Goal: Task Accomplishment & Management: Manage account settings

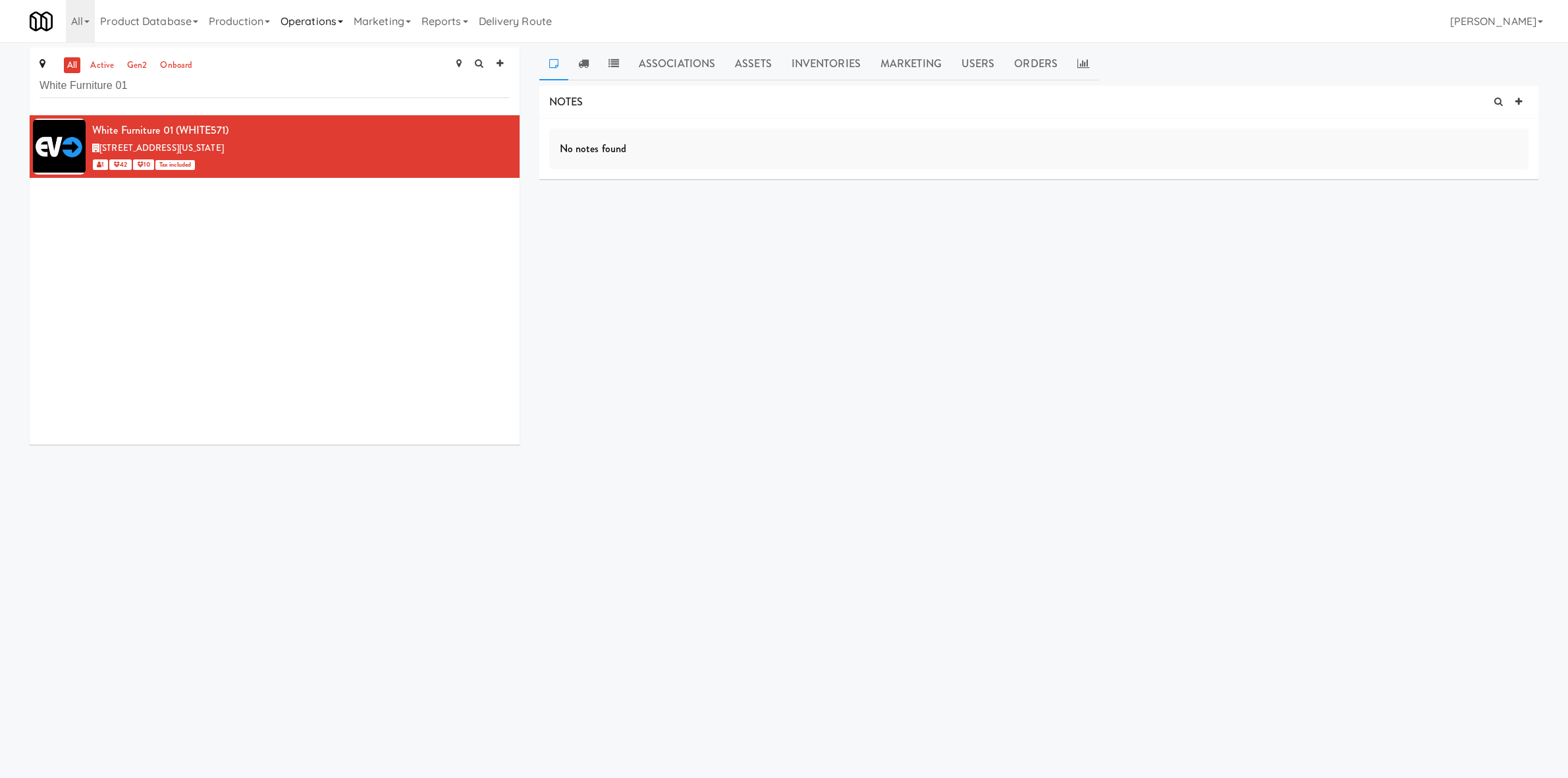
click at [346, 17] on link "Operations" at bounding box center [312, 21] width 73 height 42
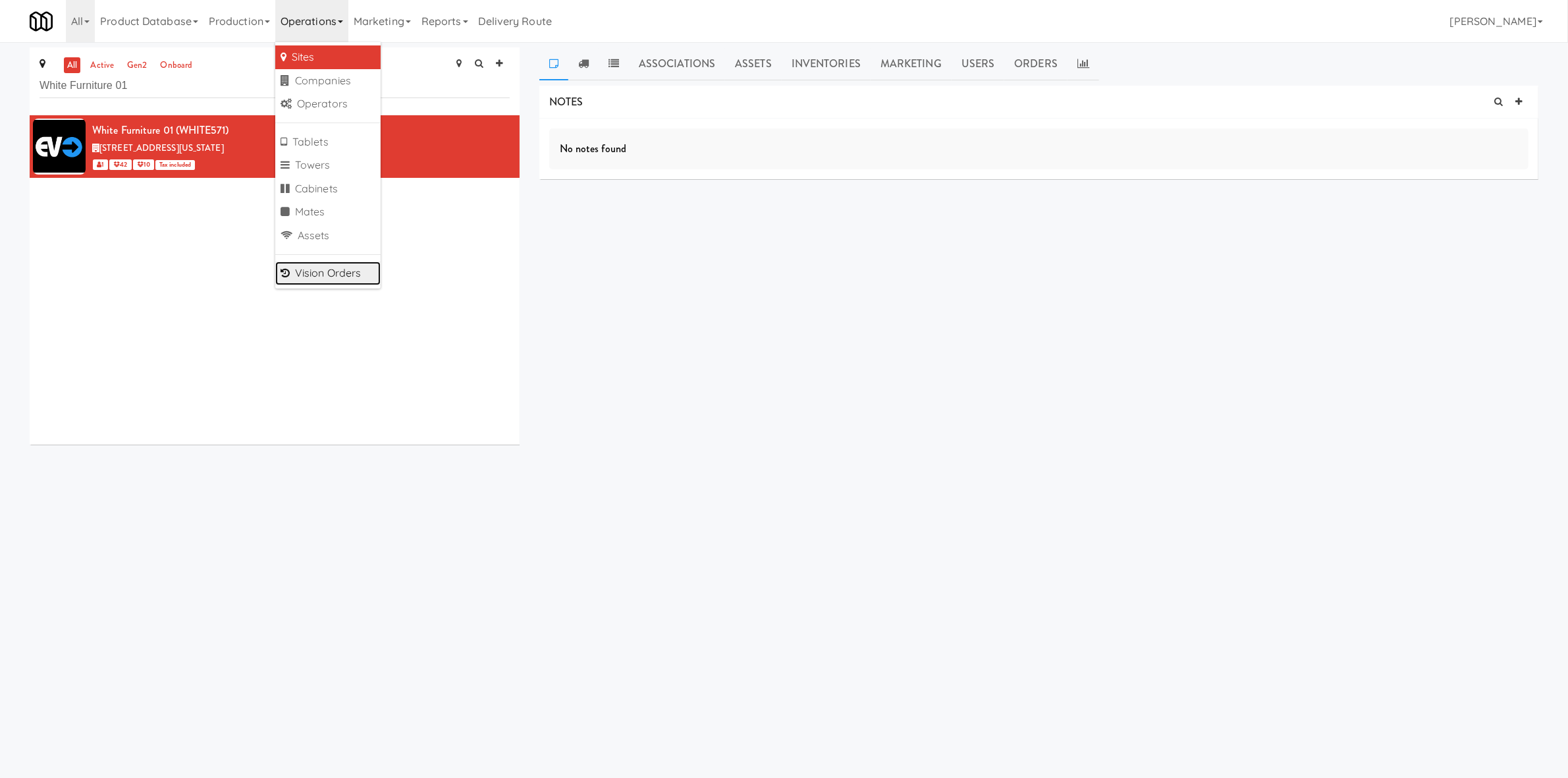
click at [343, 279] on link "Vision Orders" at bounding box center [328, 273] width 105 height 23
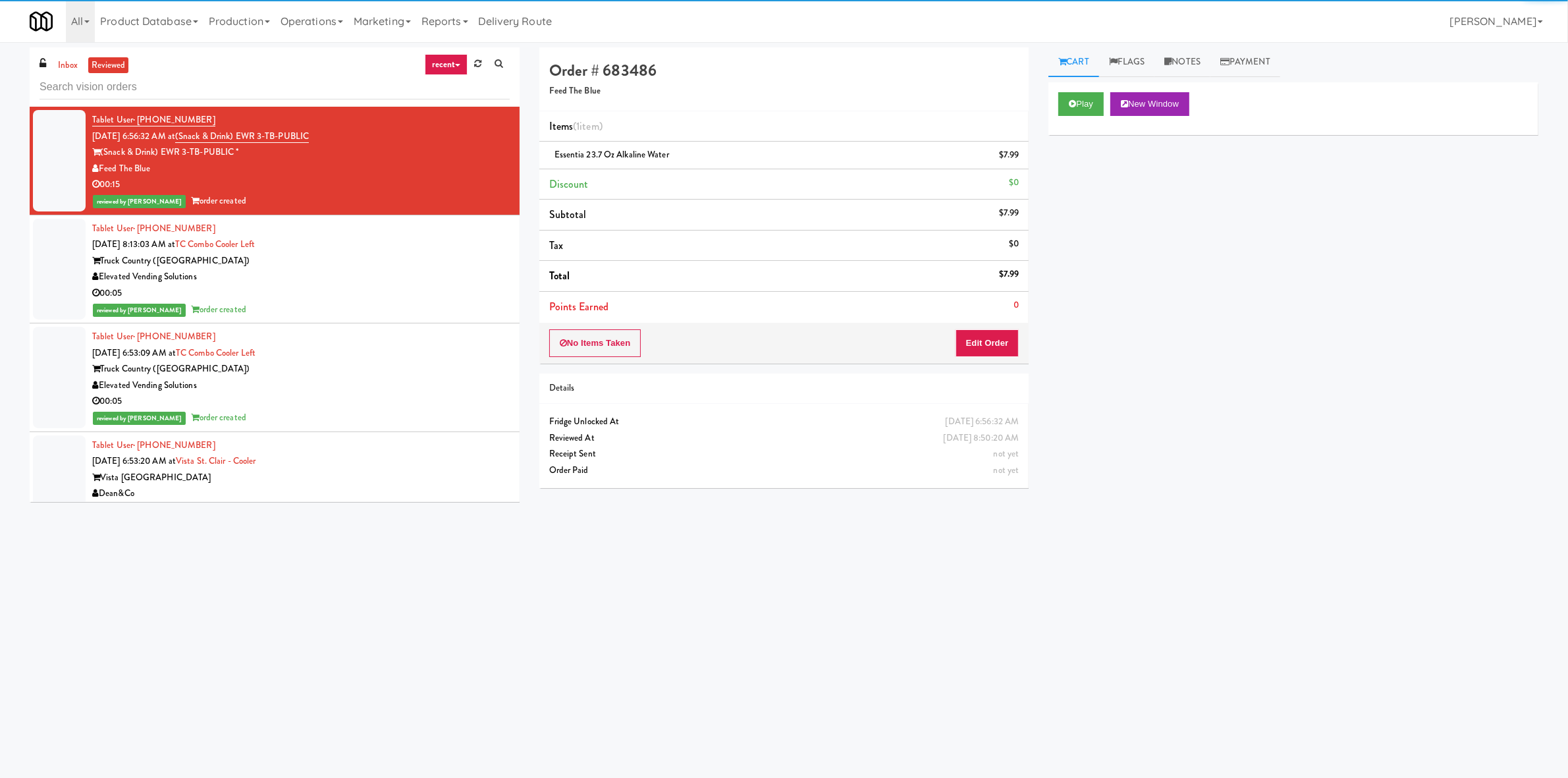
click at [445, 54] on link "recent" at bounding box center [446, 65] width 43 height 21
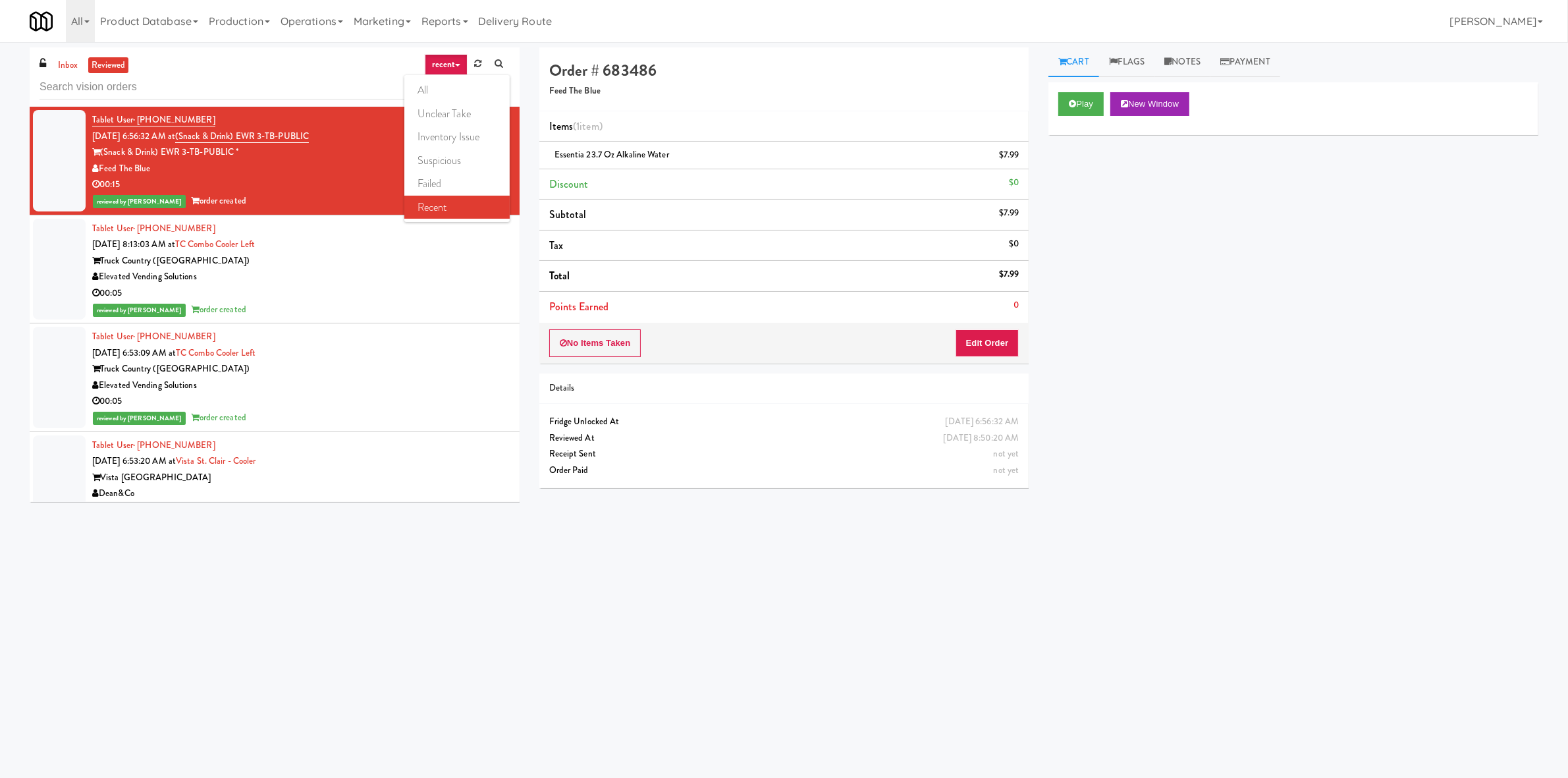
click at [1253, 642] on body "Okay Okay Select date: previous 2025-Aug next Su Mo Tu We Th Fr Sa 27 28 29 30 …" at bounding box center [784, 431] width 1568 height 778
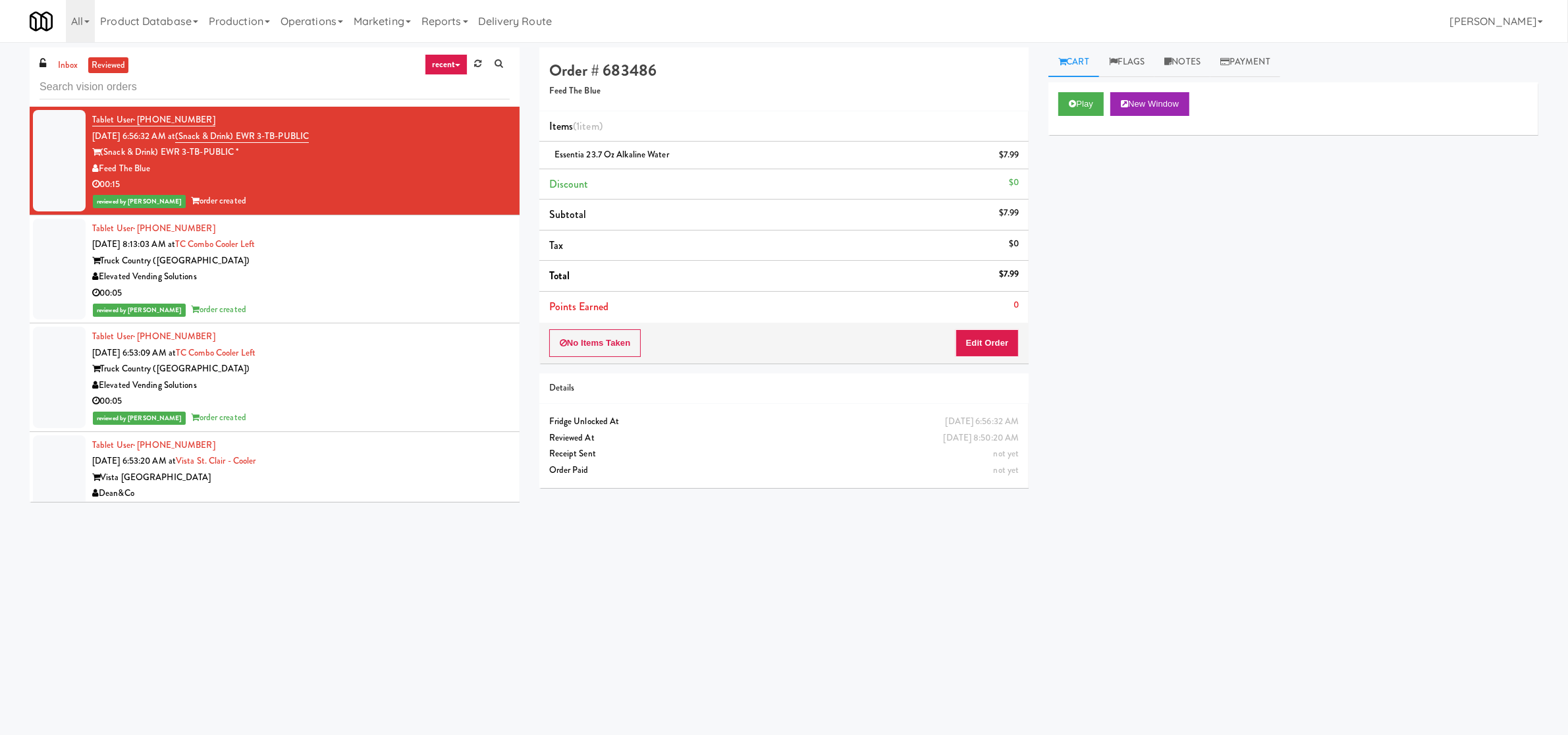
click at [446, 72] on link "recent" at bounding box center [446, 65] width 43 height 21
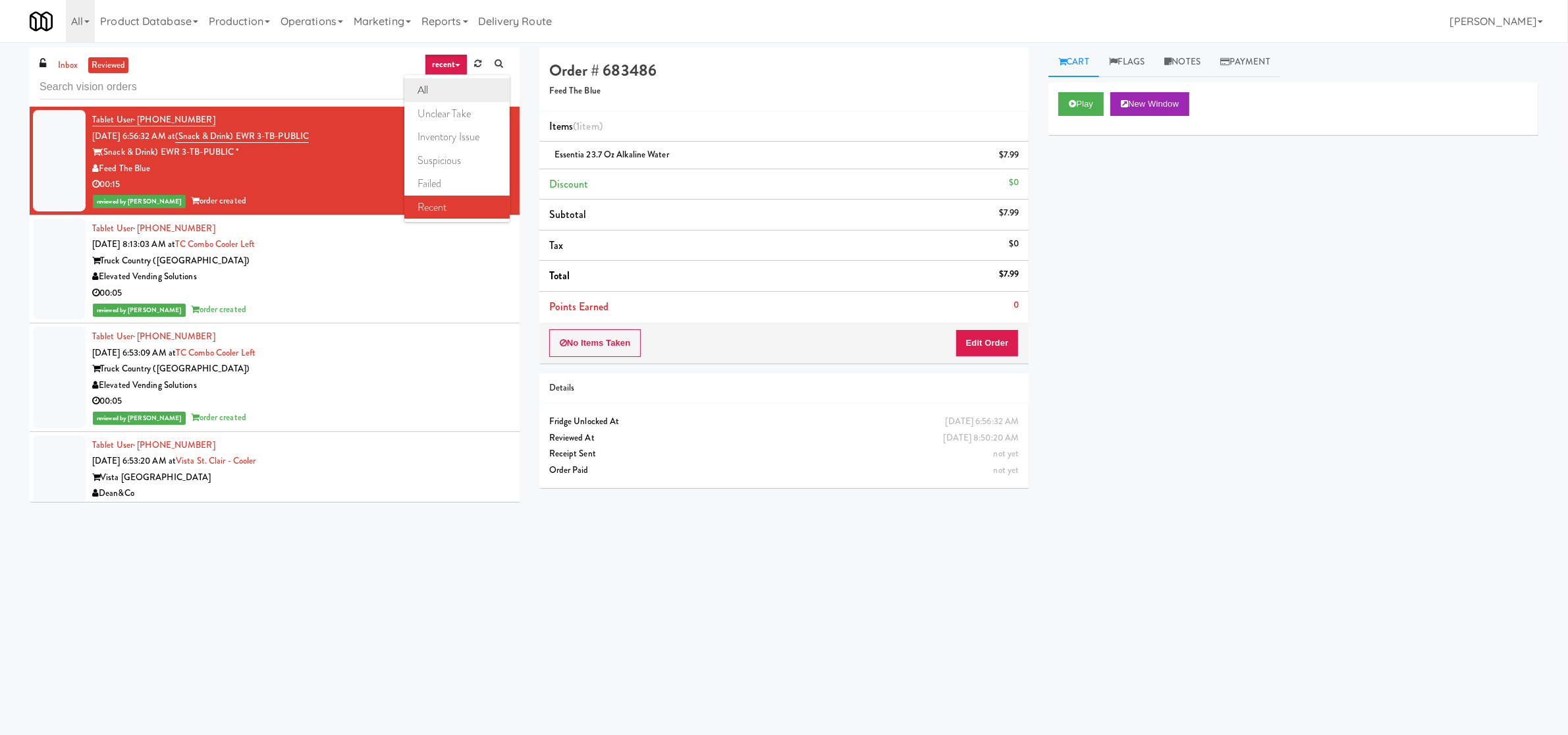
click at [484, 87] on link "all" at bounding box center [456, 90] width 105 height 23
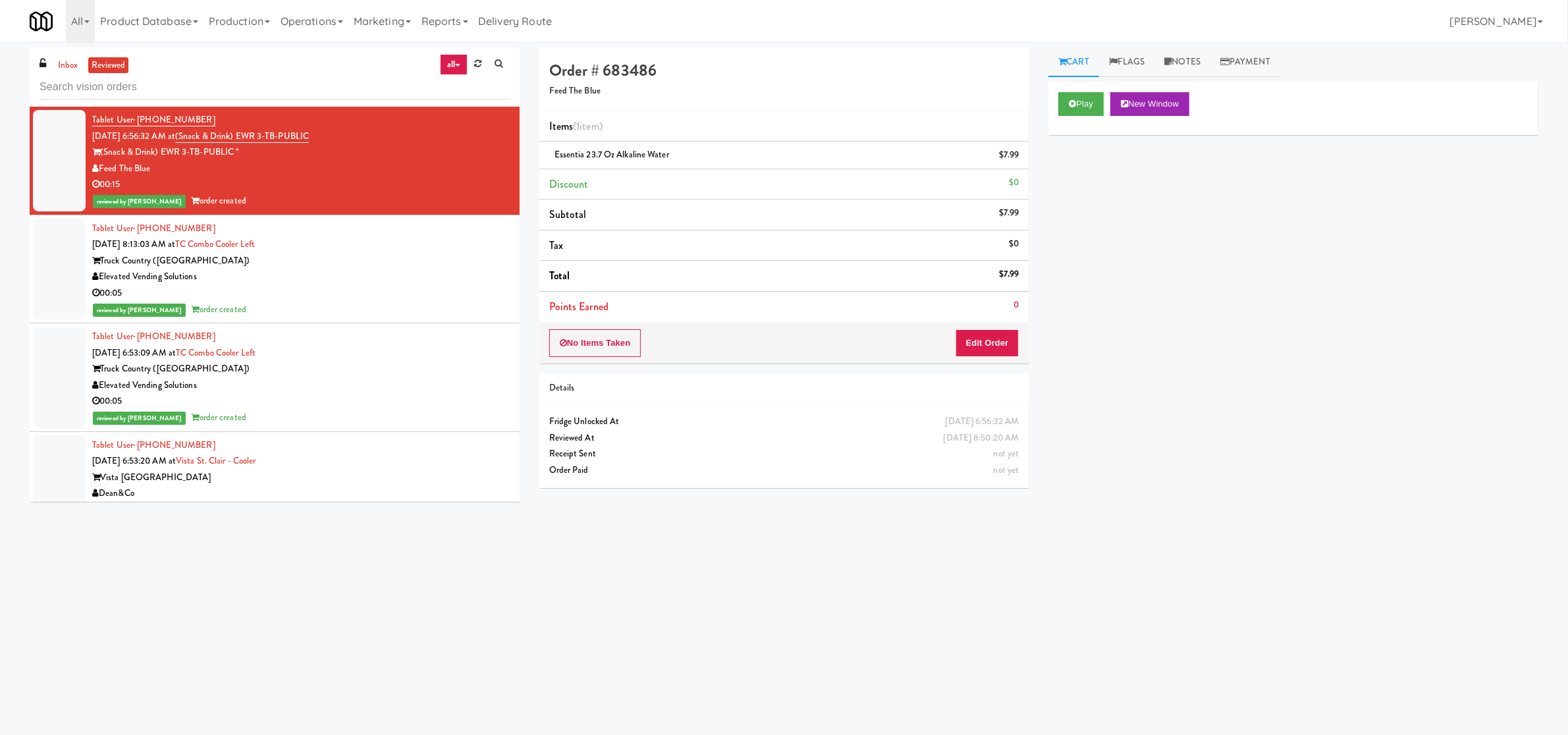
click at [441, 59] on link "all" at bounding box center [454, 65] width 28 height 21
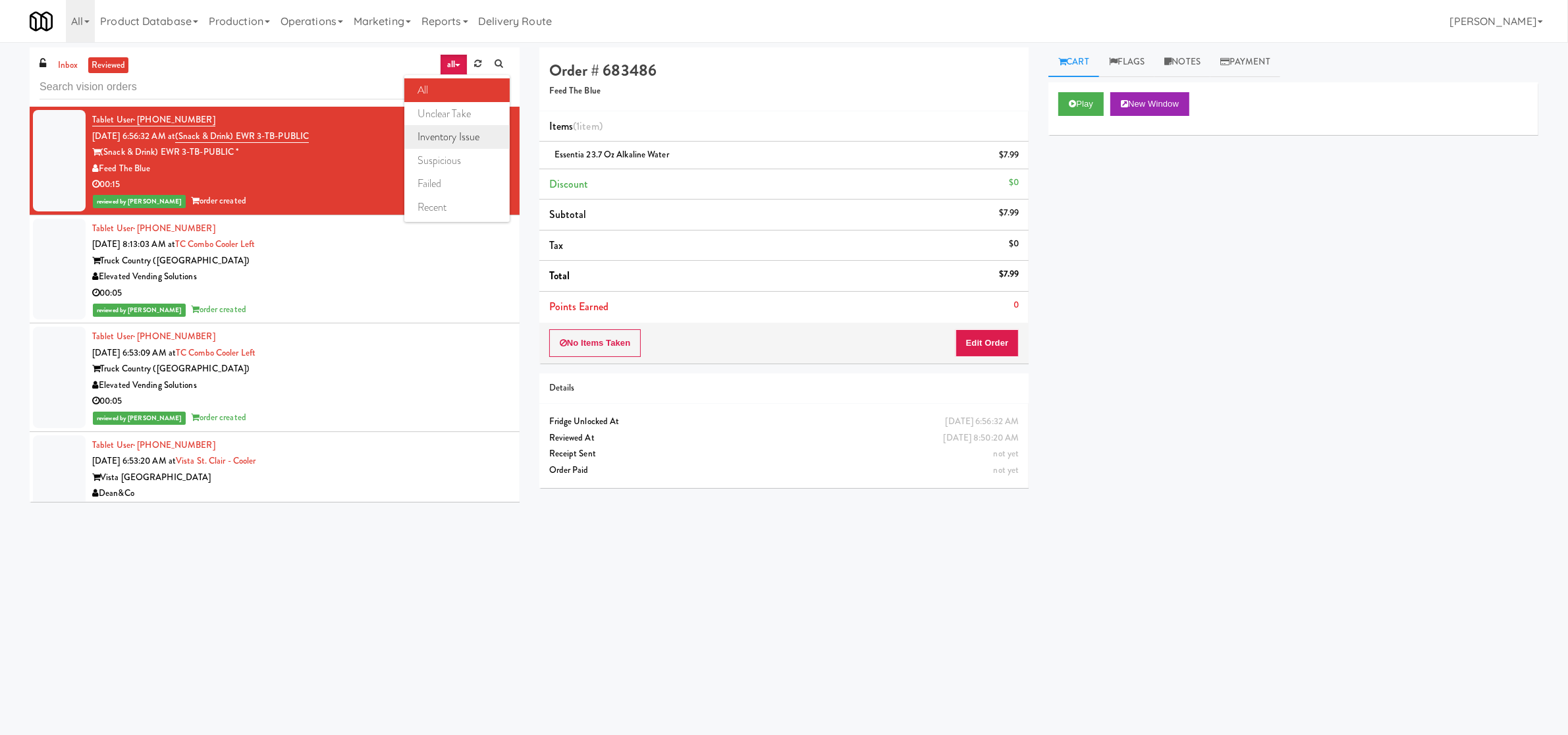
click at [470, 134] on link "inventory issue" at bounding box center [456, 137] width 105 height 23
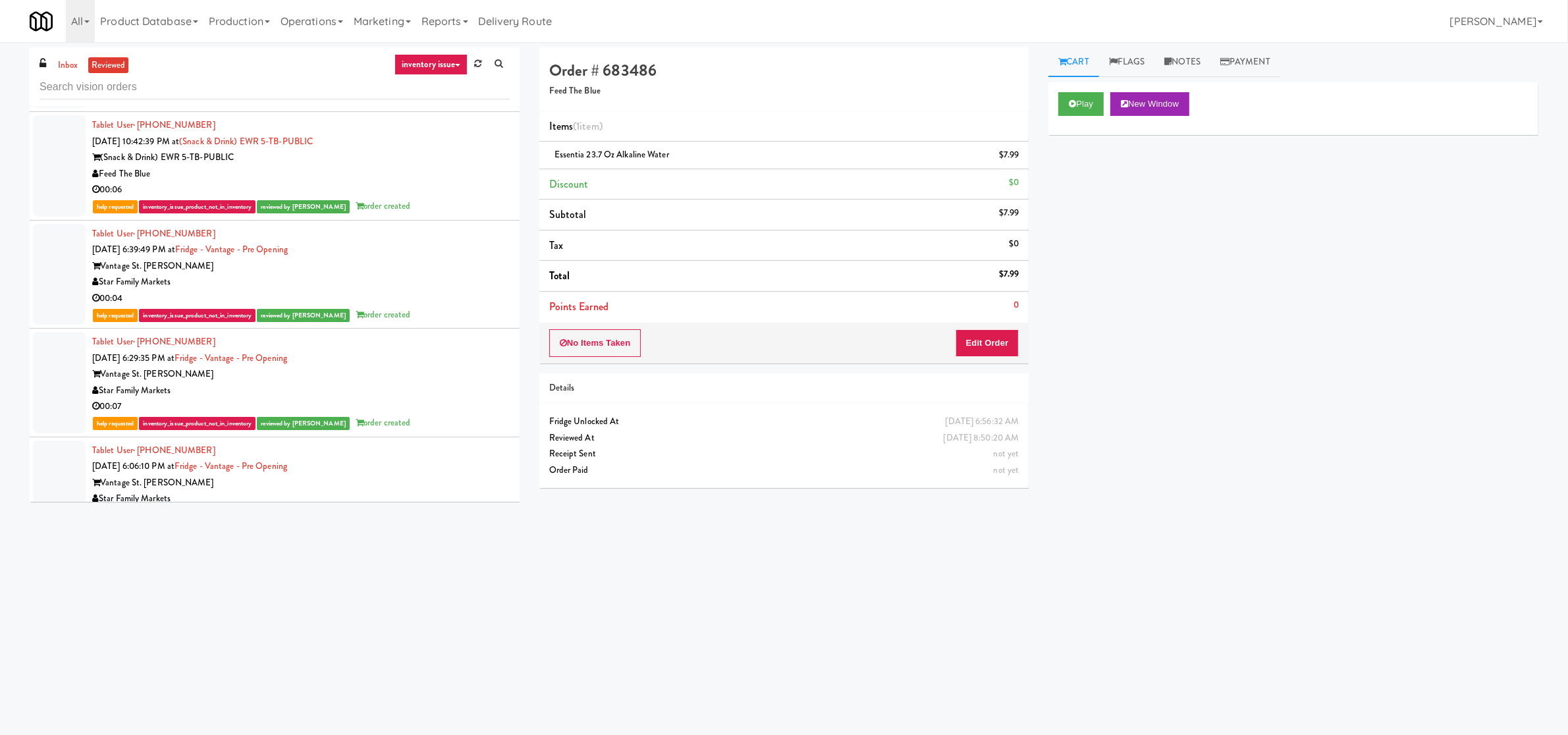
scroll to position [1537, 0]
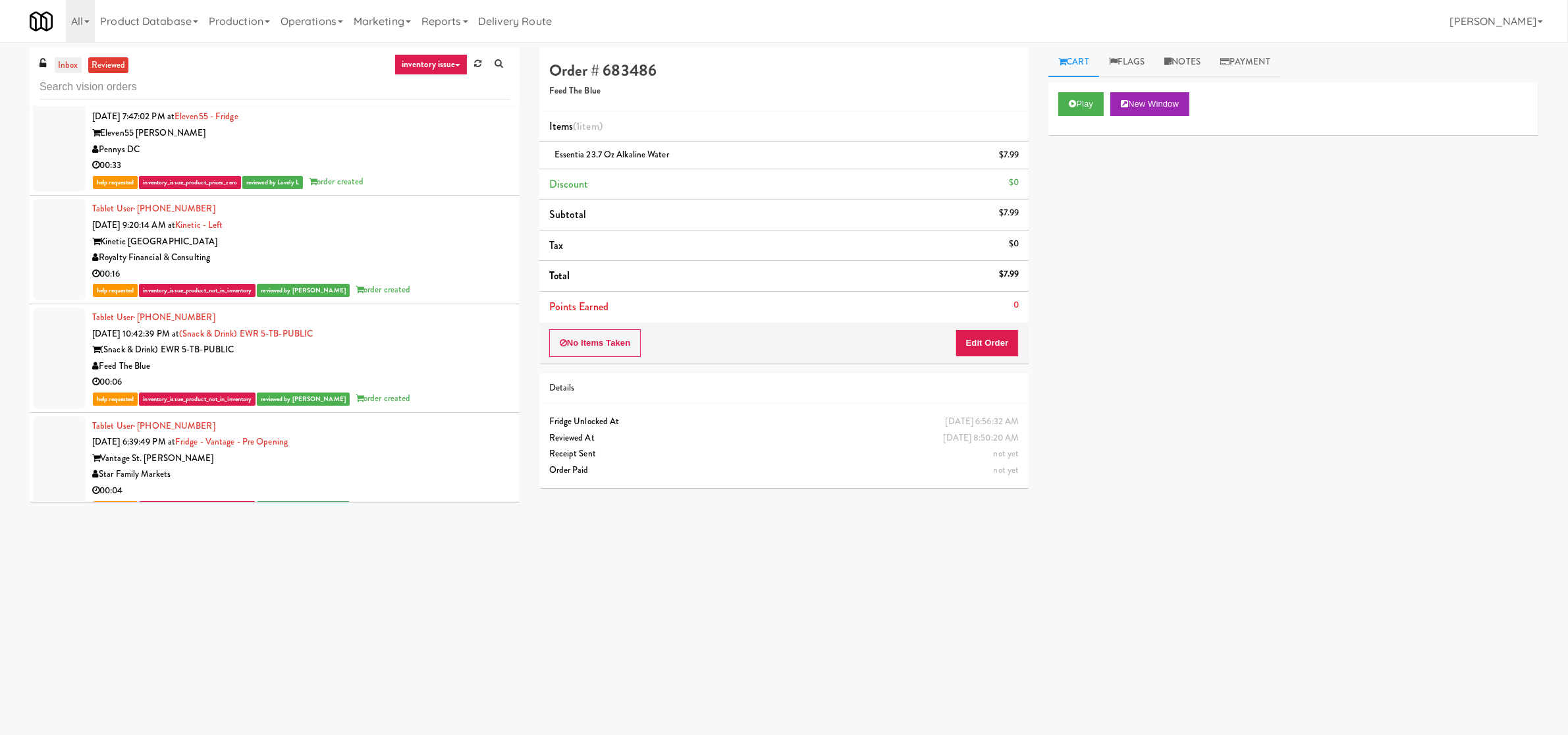
click at [70, 65] on link "inbox" at bounding box center [67, 66] width 27 height 17
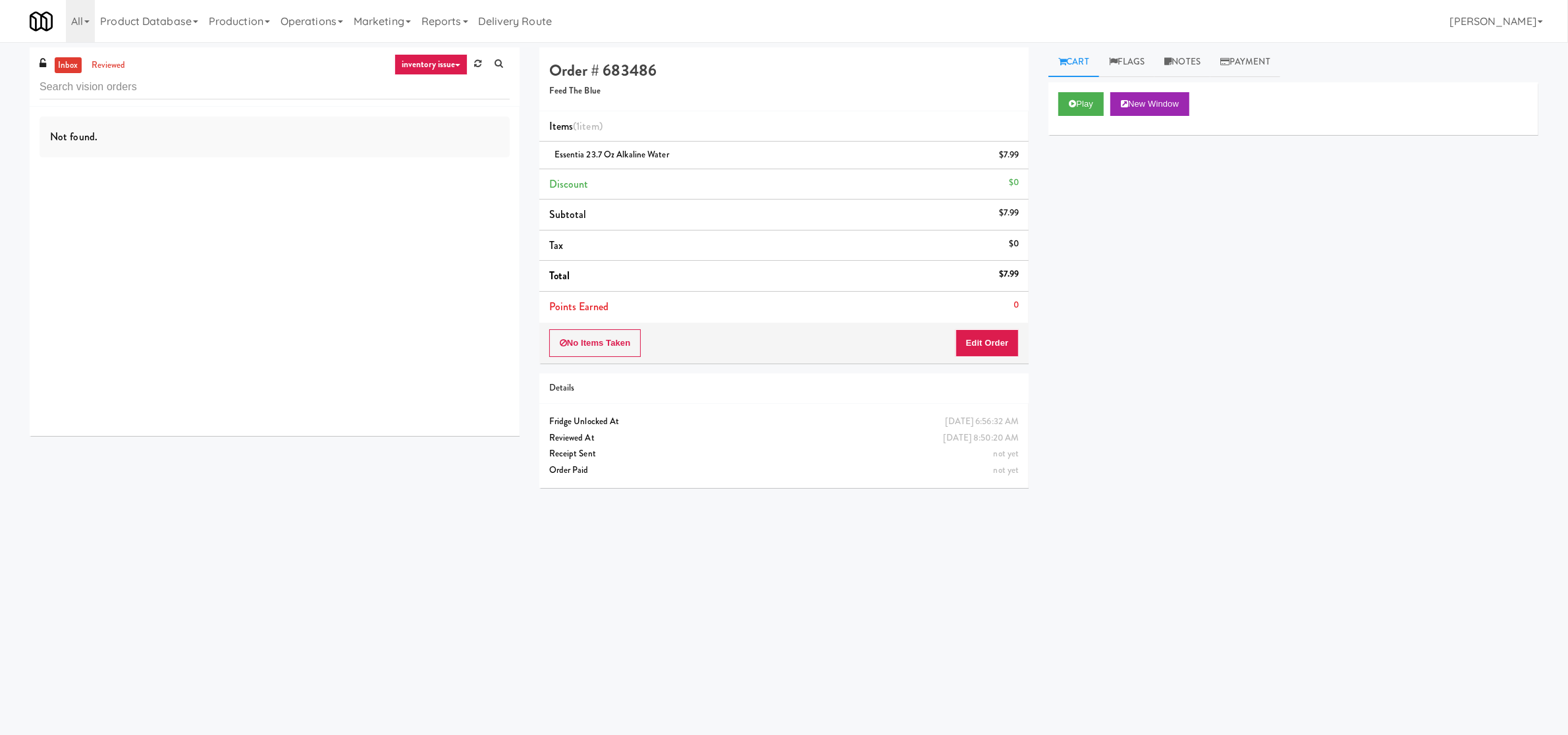
scroll to position [0, 0]
click at [98, 69] on link "reviewed" at bounding box center [109, 66] width 41 height 17
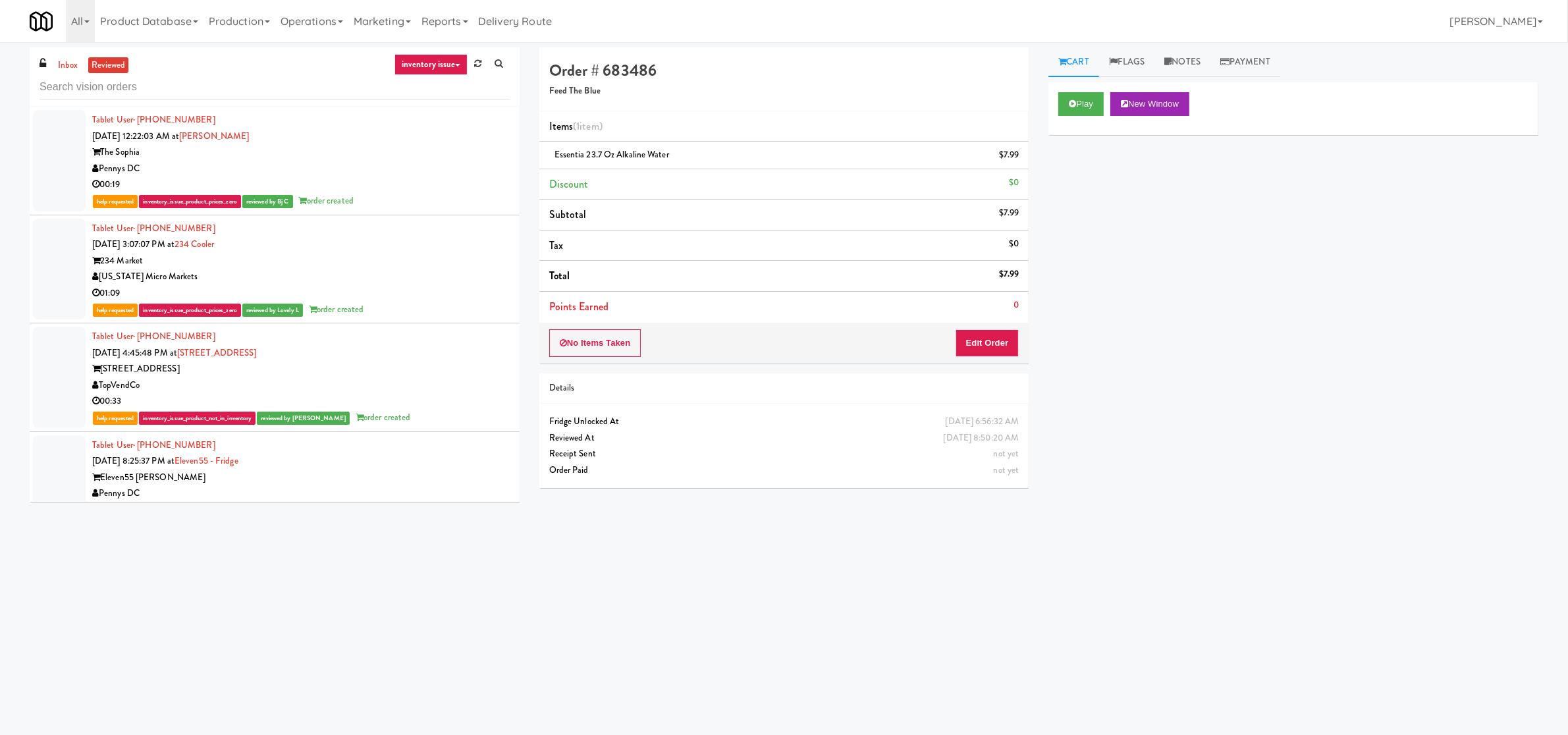
click at [437, 65] on link "inventory issue" at bounding box center [431, 65] width 74 height 21
click at [329, 134] on div "Tablet User · (240) 385-5585 [DATE] 12:22:03 AM at [PERSON_NAME] The [PERSON_NA…" at bounding box center [300, 160] width 417 height 98
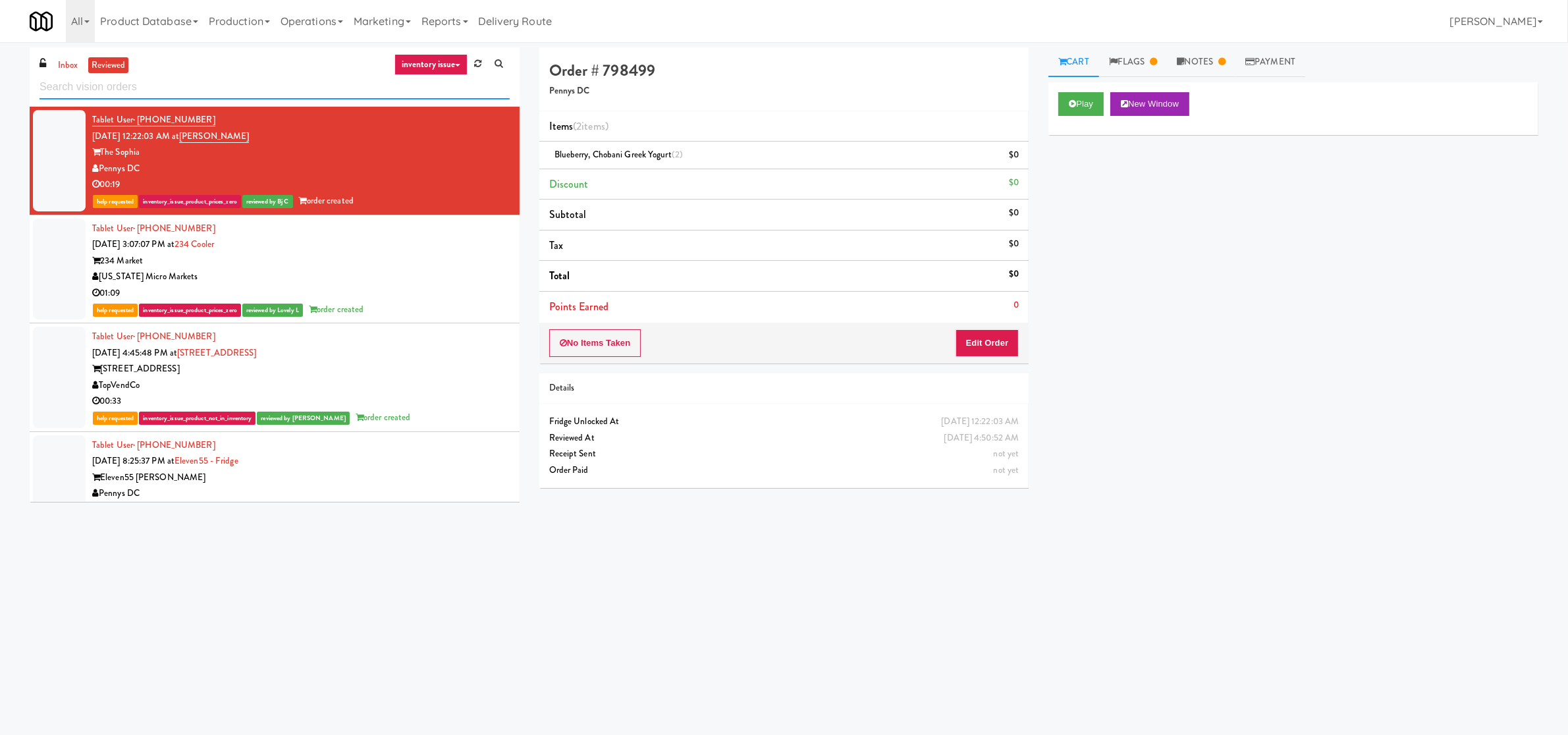
click at [72, 77] on input "text" at bounding box center [275, 87] width 470 height 24
click at [73, 74] on div at bounding box center [275, 86] width 470 height 25
click at [75, 69] on link "inbox" at bounding box center [67, 66] width 27 height 17
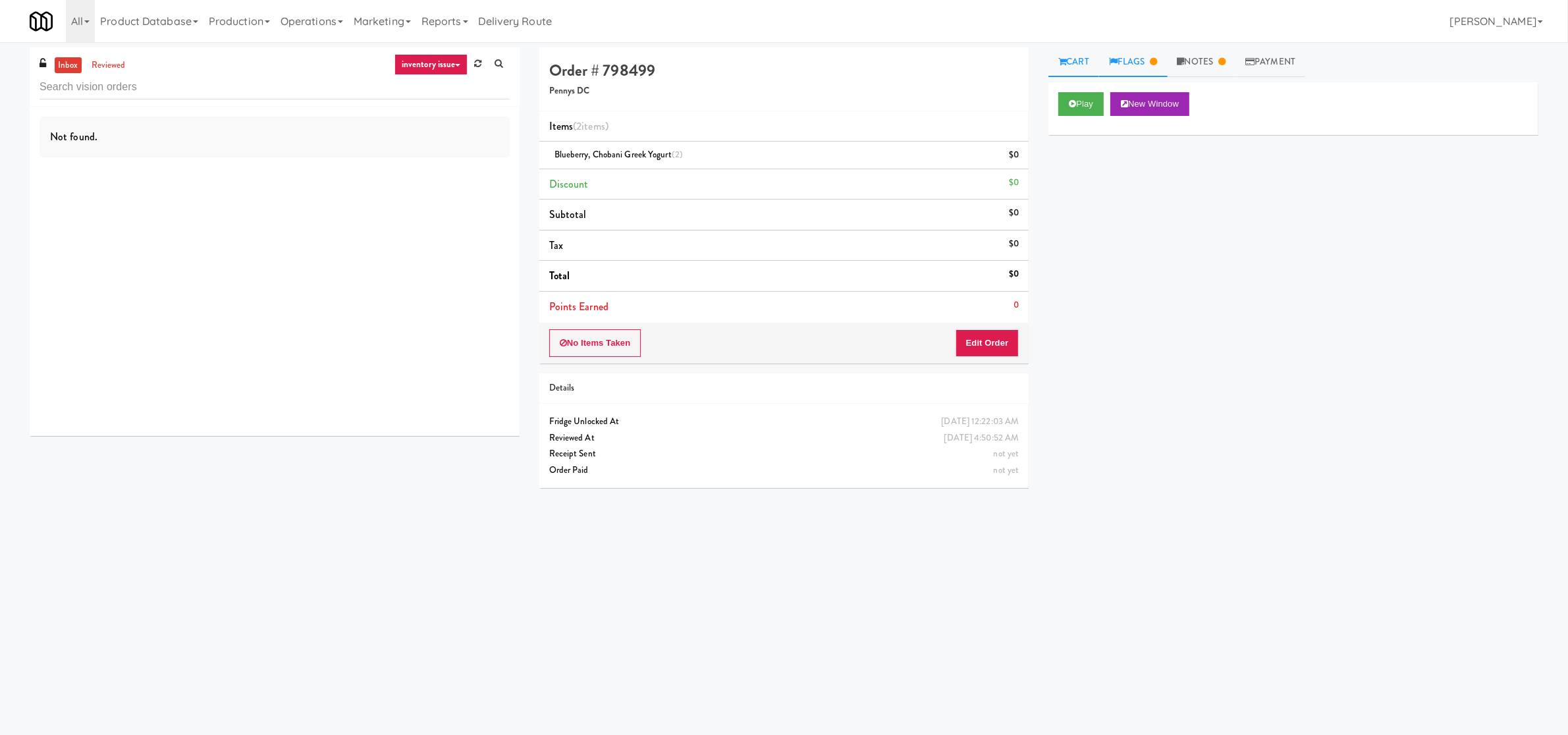
click at [1133, 59] on link "Flags" at bounding box center [1133, 63] width 68 height 30
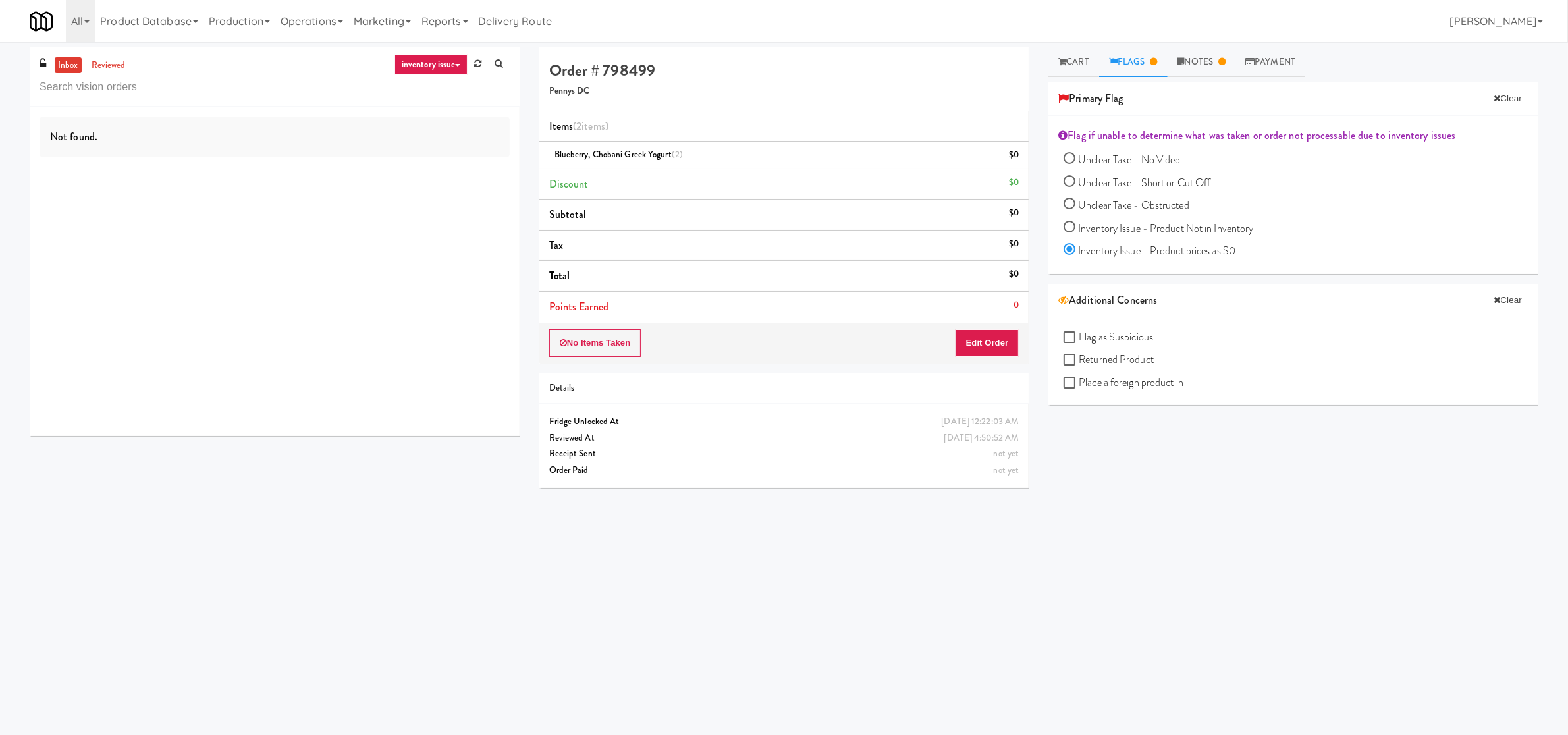
click at [434, 56] on link "inventory issue" at bounding box center [431, 65] width 74 height 21
click at [423, 81] on link "all" at bounding box center [456, 90] width 105 height 23
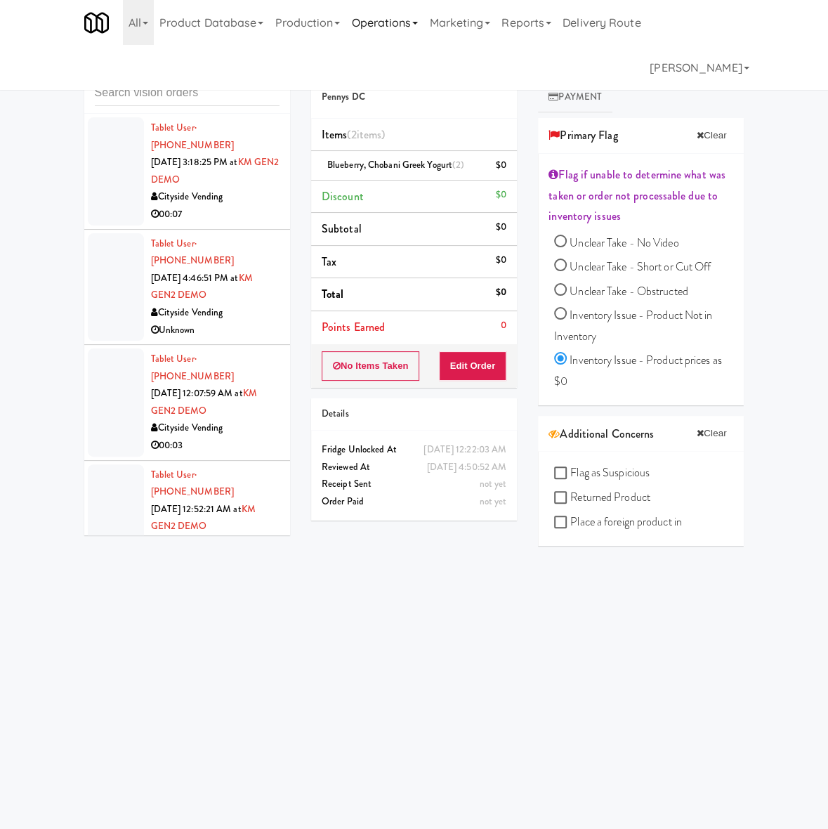
click at [398, 26] on link "Operations" at bounding box center [385, 22] width 78 height 45
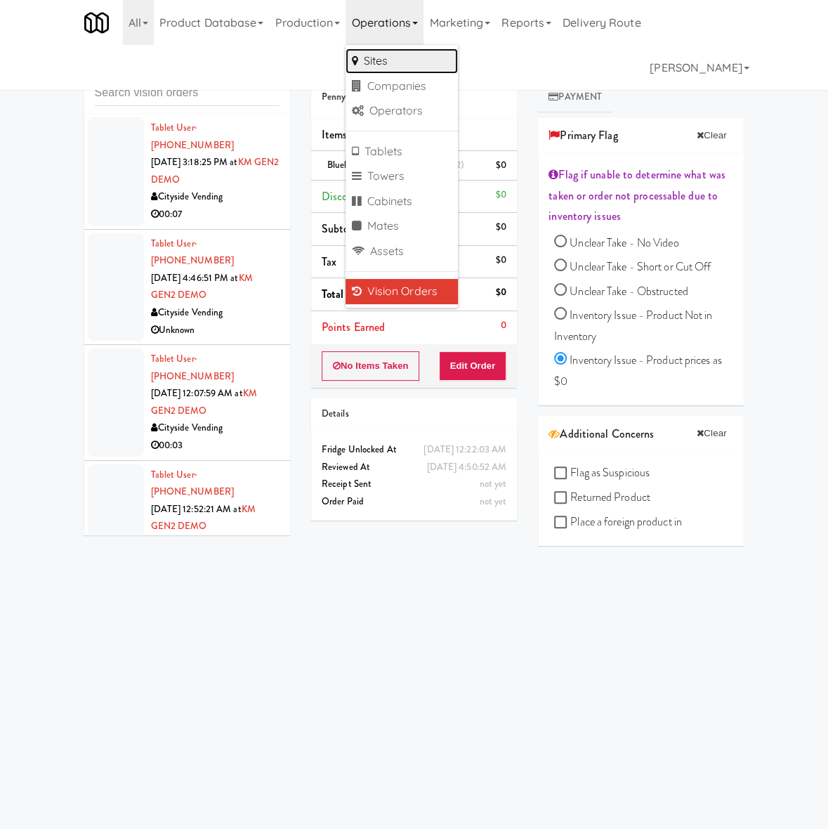
click at [395, 58] on link "Sites" at bounding box center [402, 60] width 112 height 25
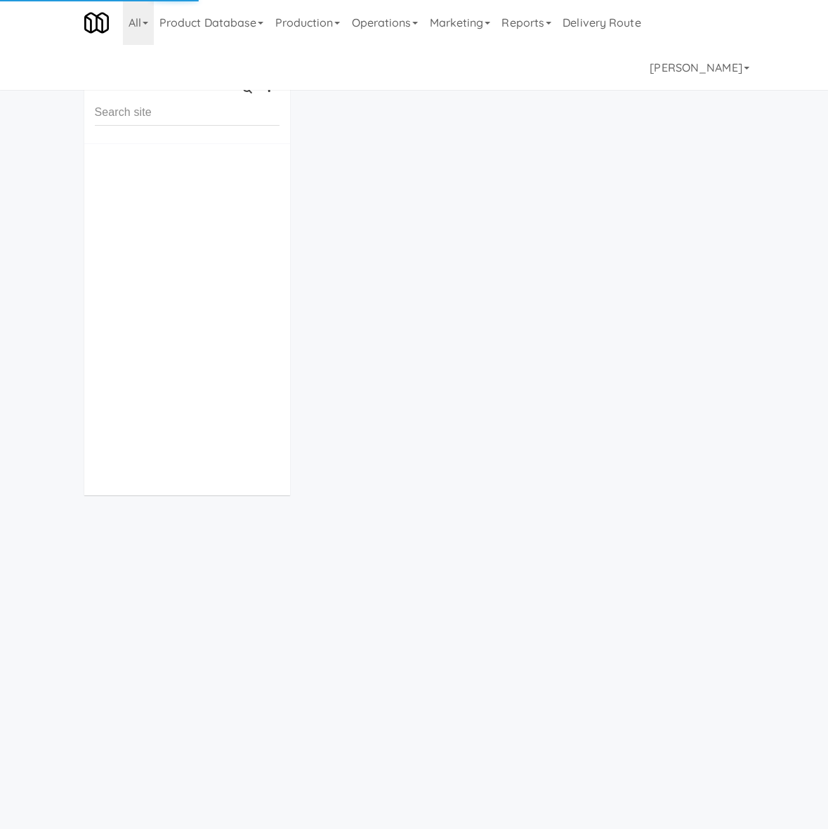
click at [130, 70] on link "all" at bounding box center [130, 70] width 18 height 18
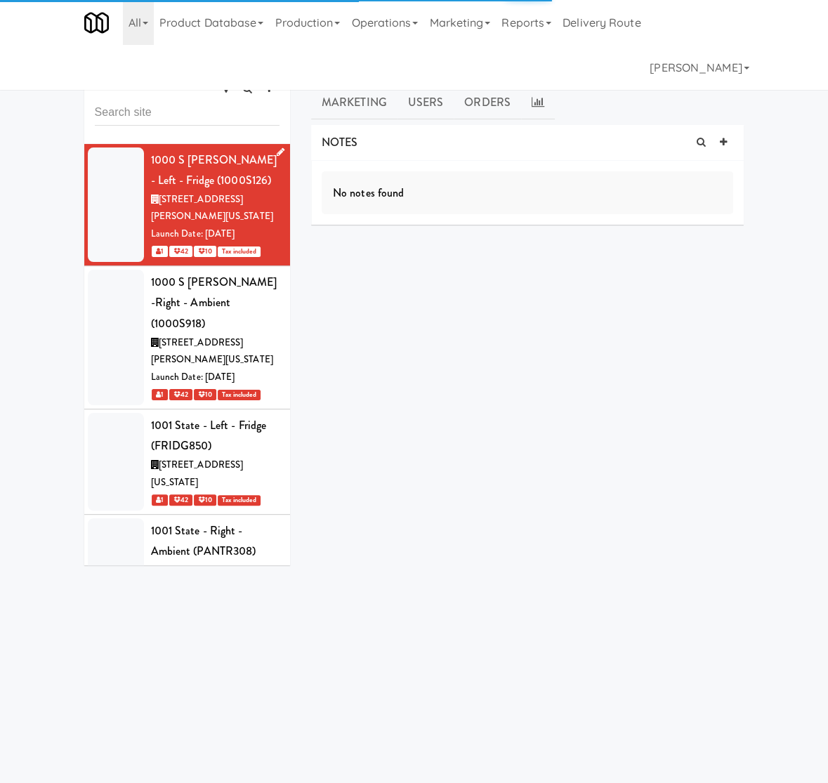
click at [277, 153] on icon at bounding box center [281, 152] width 8 height 9
click at [264, 152] on div "1000 S [PERSON_NAME] - Left - Fridge (1000S126) [STREET_ADDRESS][PERSON_NAME][U…" at bounding box center [215, 205] width 129 height 110
click at [277, 150] on icon at bounding box center [281, 152] width 8 height 9
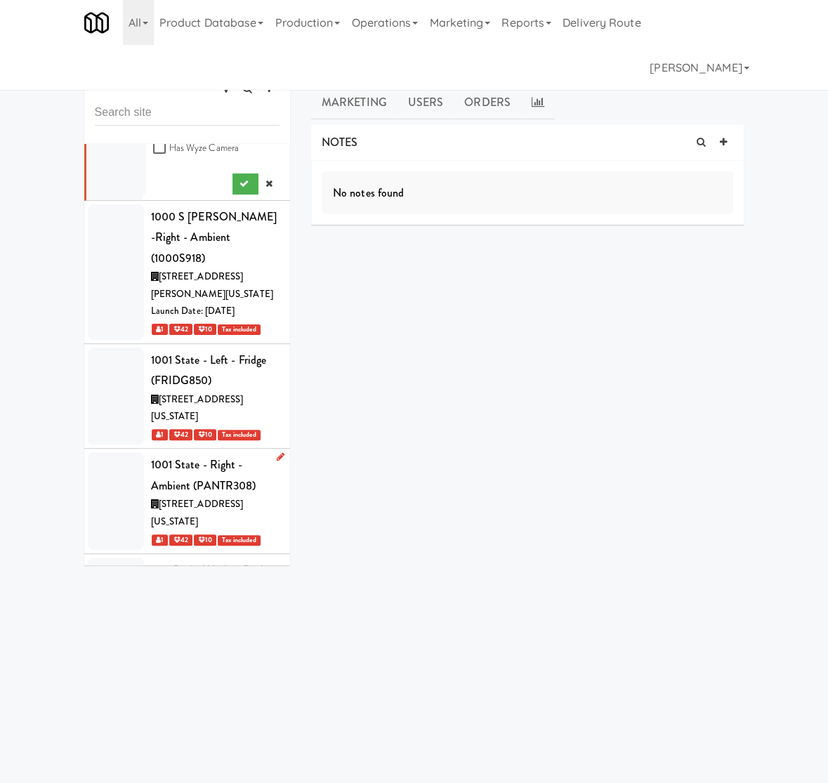
scroll to position [615, 0]
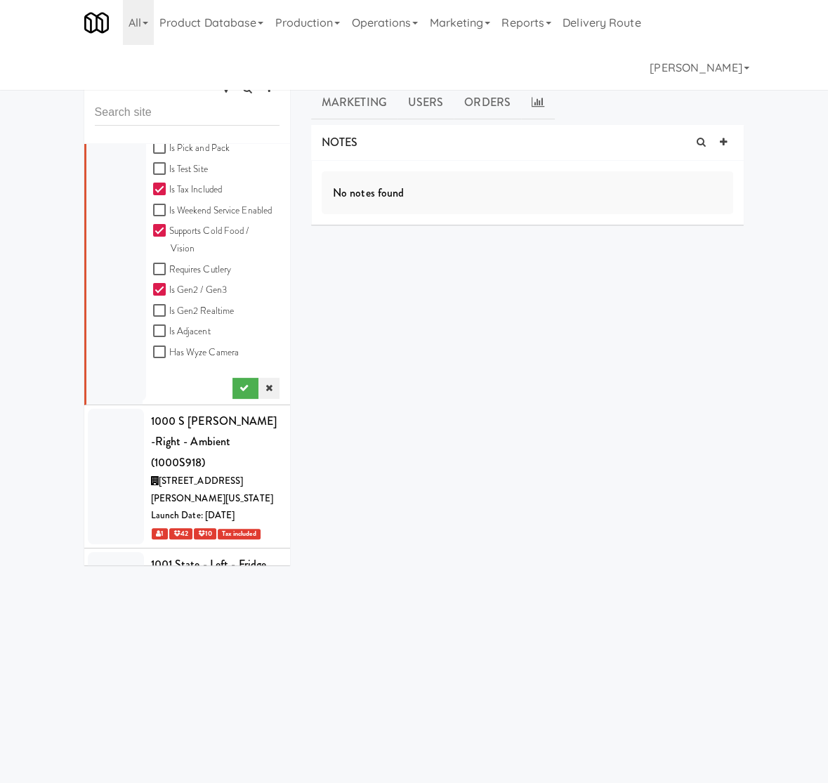
click at [259, 399] on link at bounding box center [269, 388] width 21 height 21
